Goal: Task Accomplishment & Management: Manage account settings

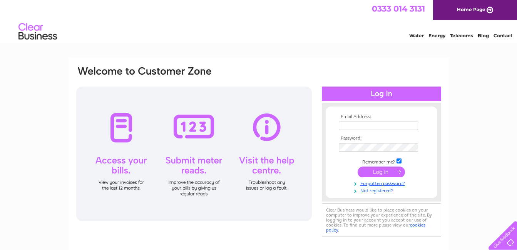
type input "reservations@foxandhoundsinn.net"
click at [371, 172] on input "submit" at bounding box center [381, 172] width 47 height 11
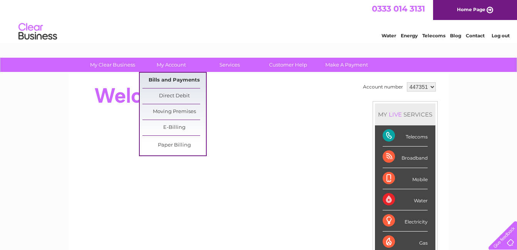
click at [168, 80] on link "Bills and Payments" at bounding box center [174, 80] width 64 height 15
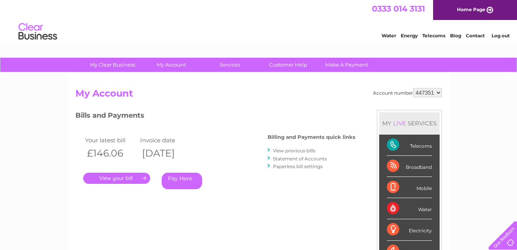
click at [121, 178] on link "." at bounding box center [116, 178] width 67 height 11
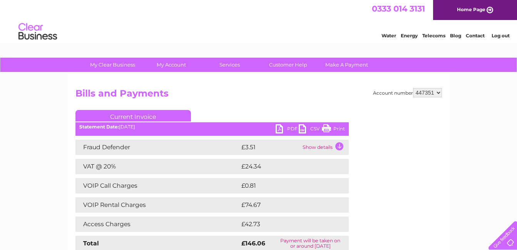
click at [293, 129] on link "PDF" at bounding box center [287, 129] width 23 height 11
